Goal: Transaction & Acquisition: Obtain resource

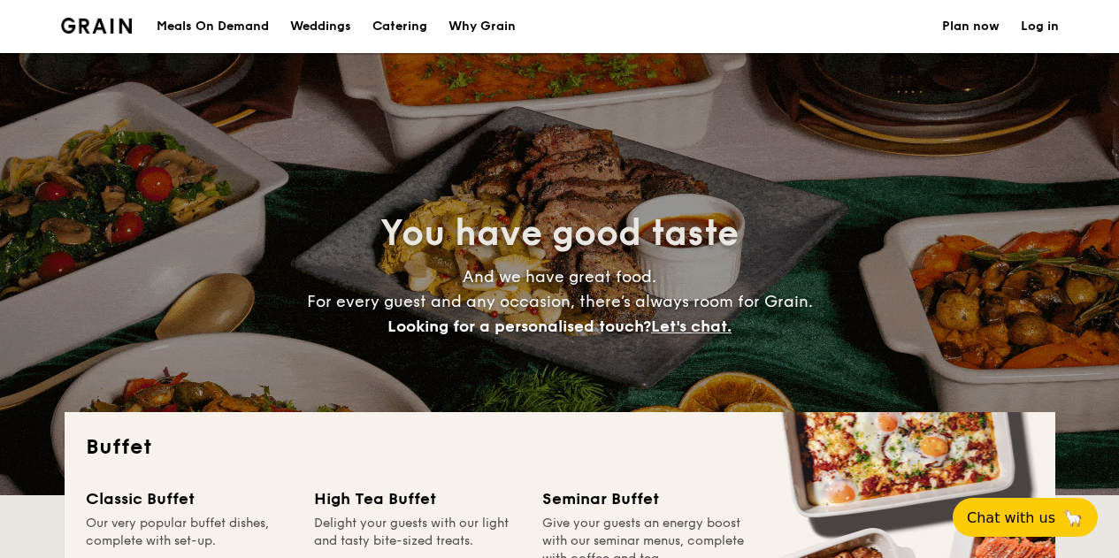
select select
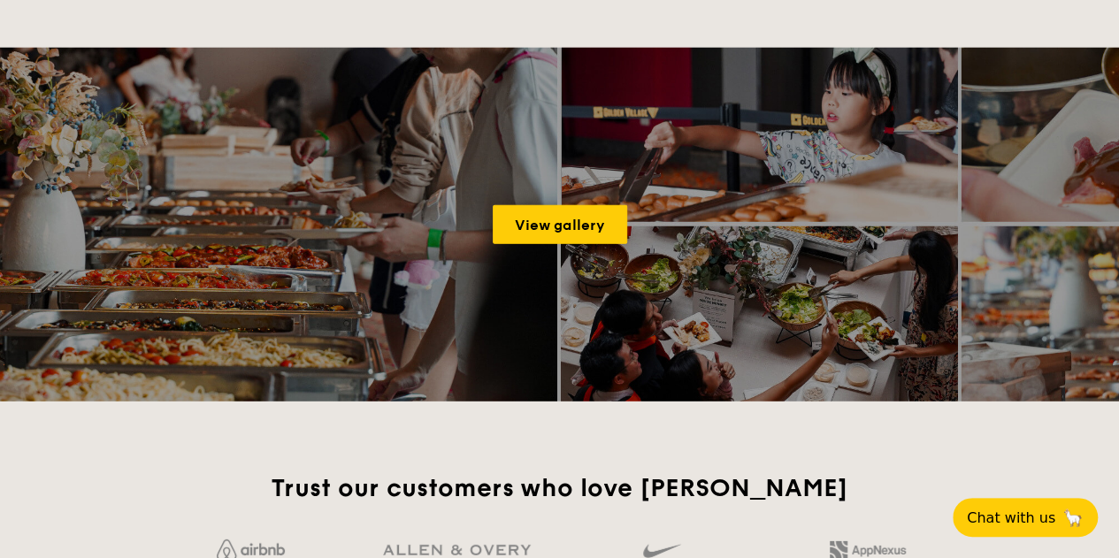
scroll to position [2476, 0]
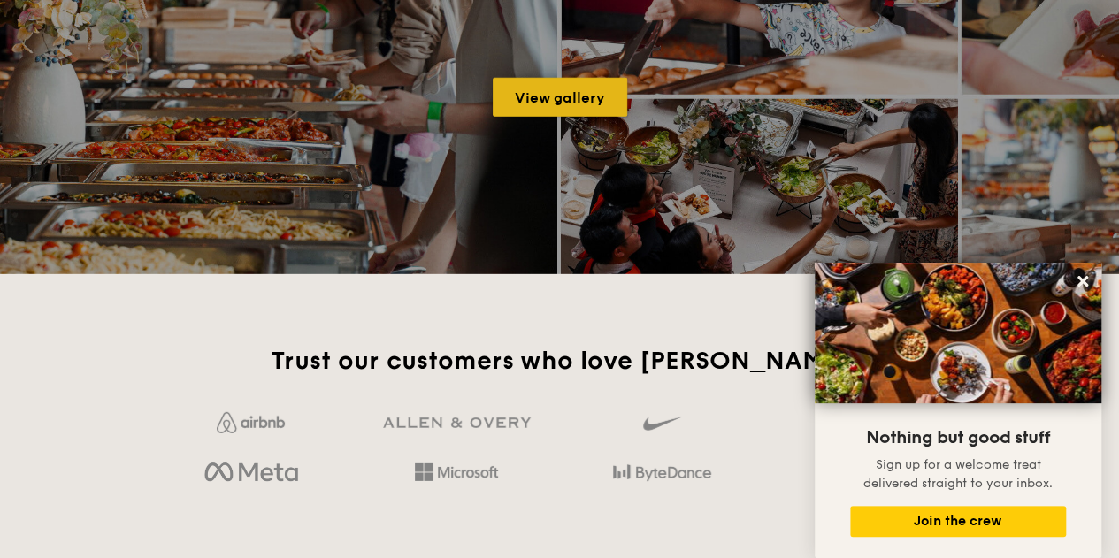
click at [600, 95] on link "View gallery" at bounding box center [560, 97] width 134 height 39
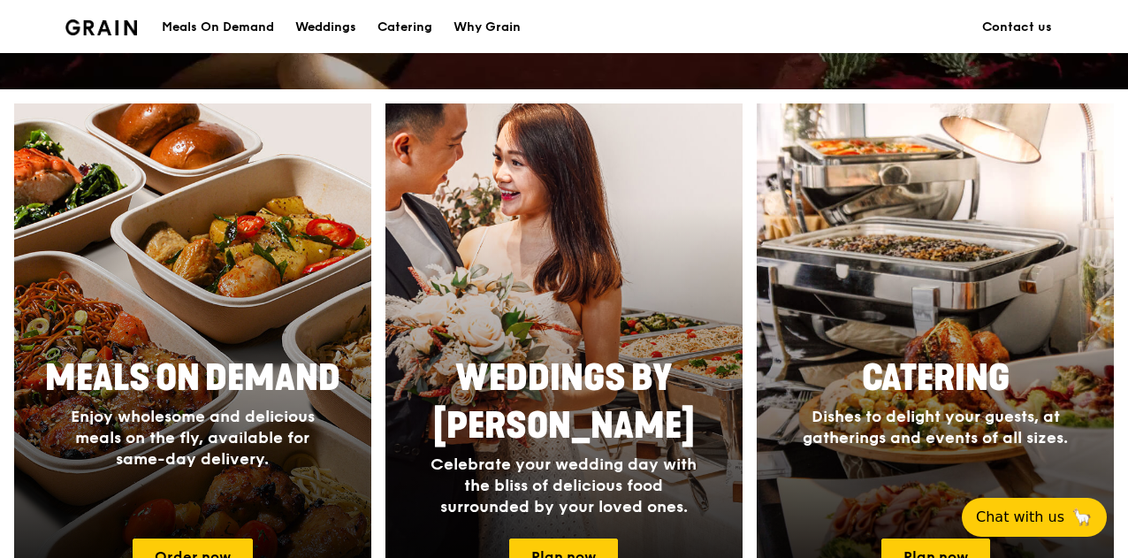
scroll to position [706, 0]
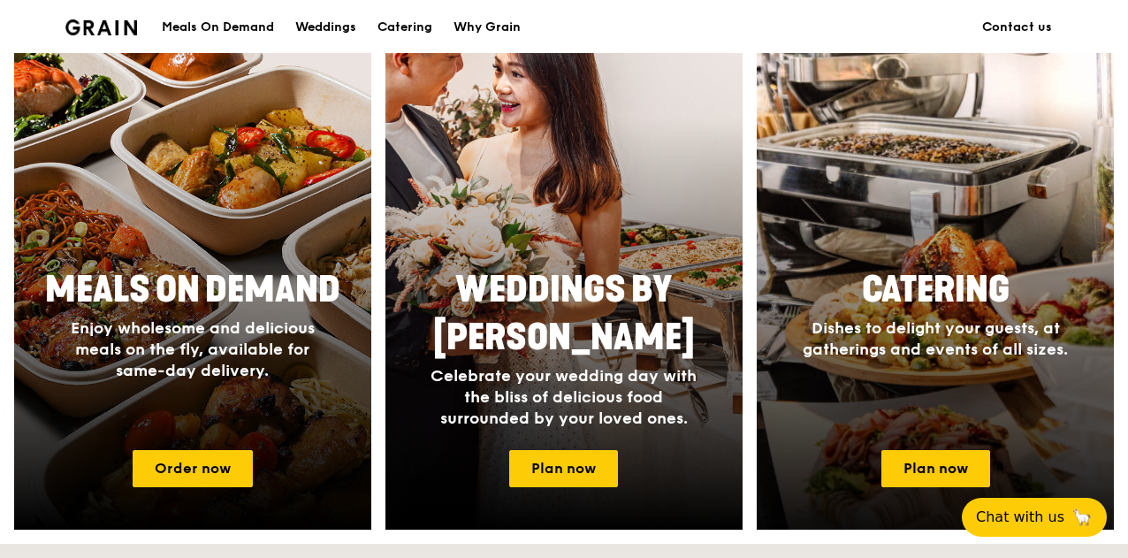
click at [956, 266] on h2 "Catering" at bounding box center [935, 290] width 332 height 48
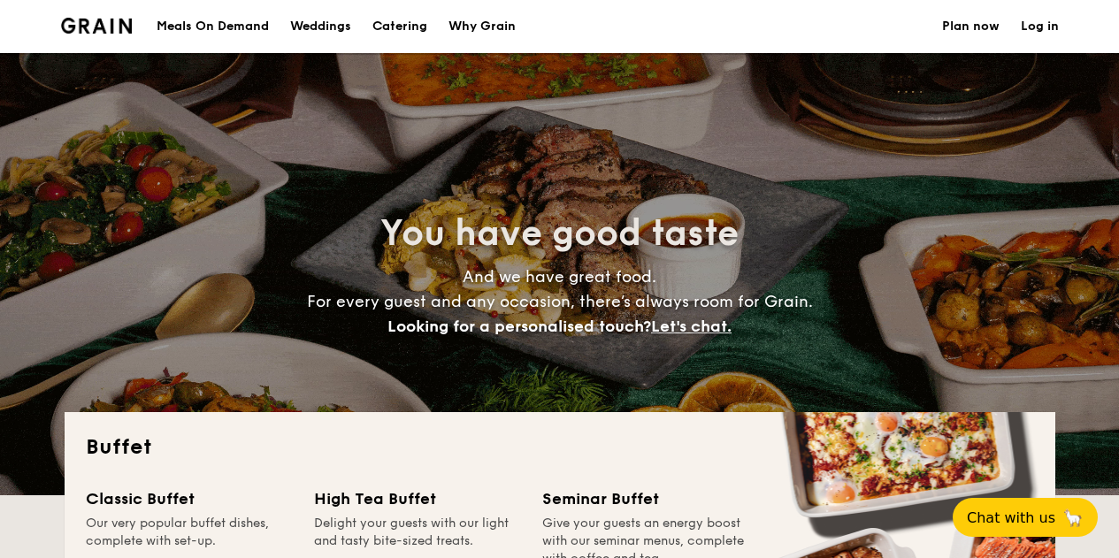
select select
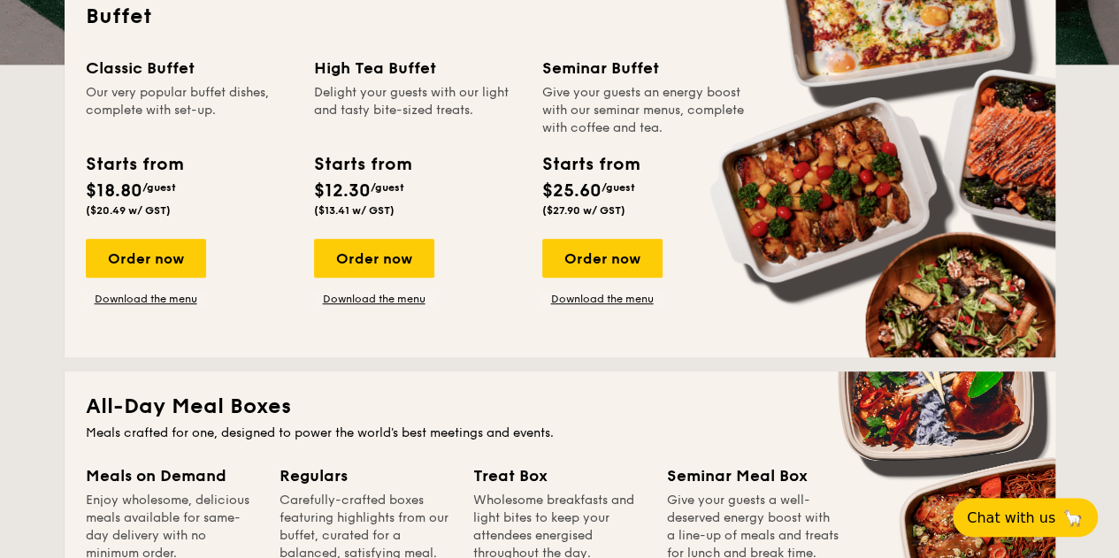
scroll to position [442, 0]
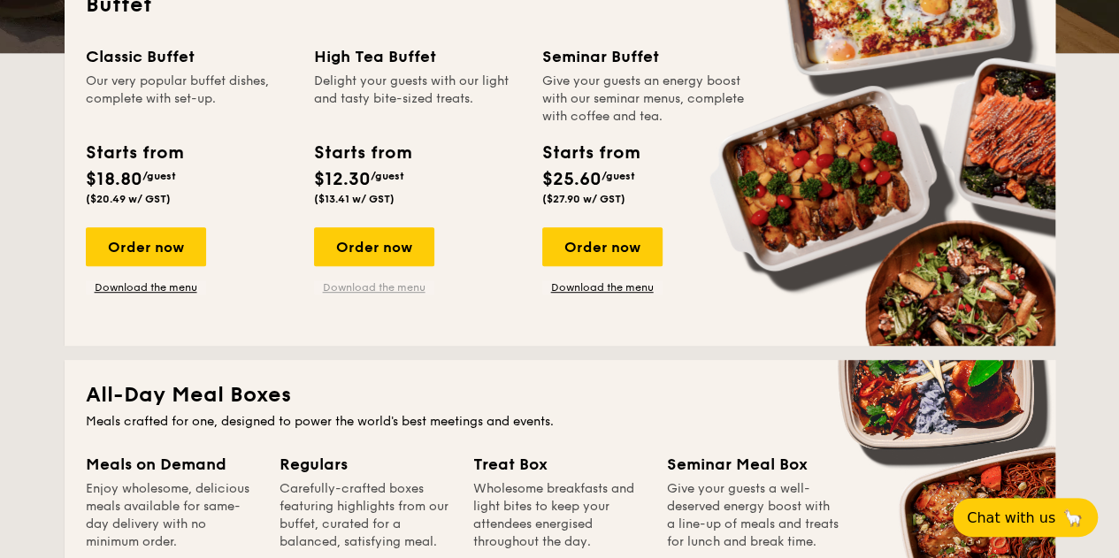
click at [386, 286] on link "Download the menu" at bounding box center [374, 287] width 120 height 14
